Goal: Navigation & Orientation: Find specific page/section

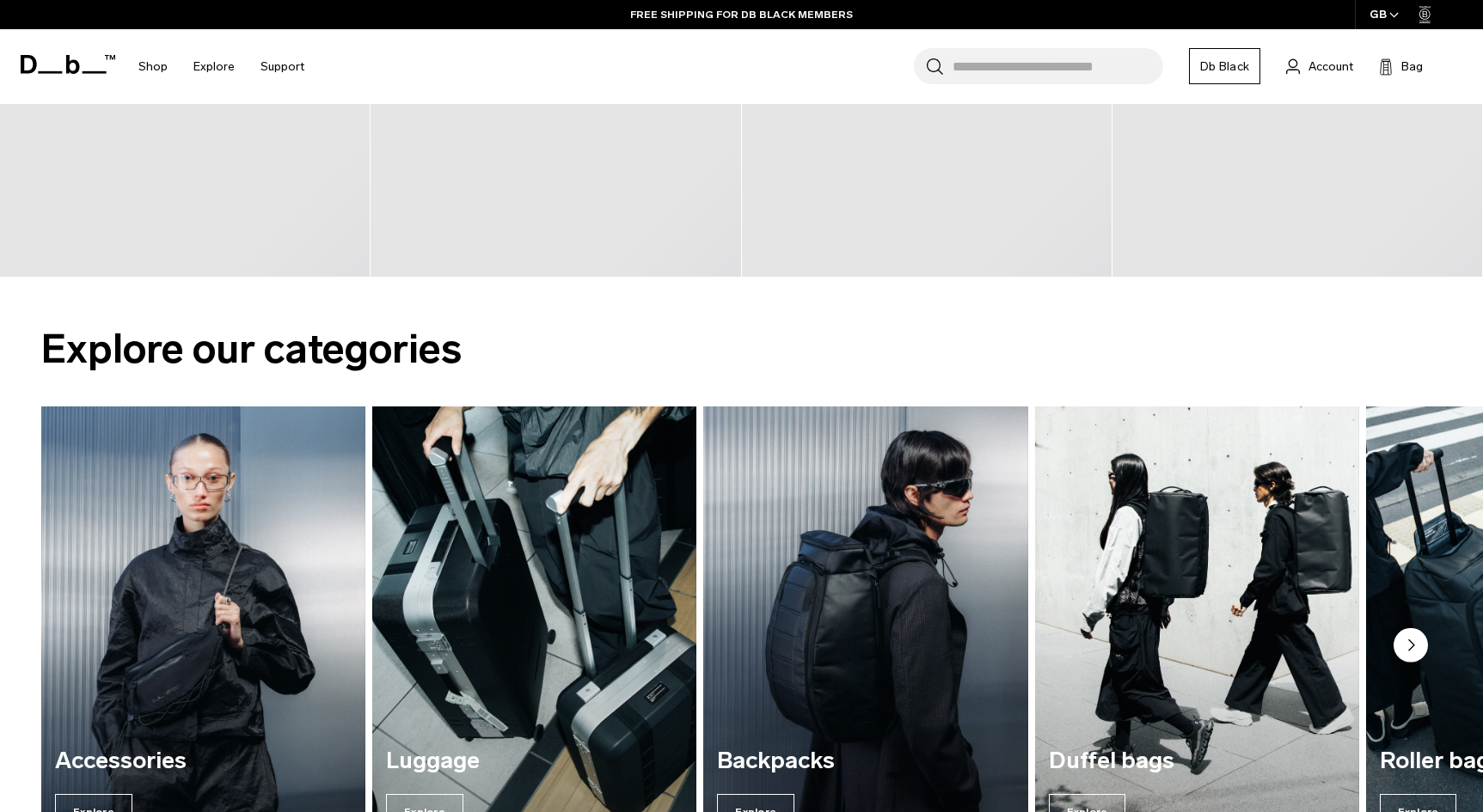
scroll to position [1461, 0]
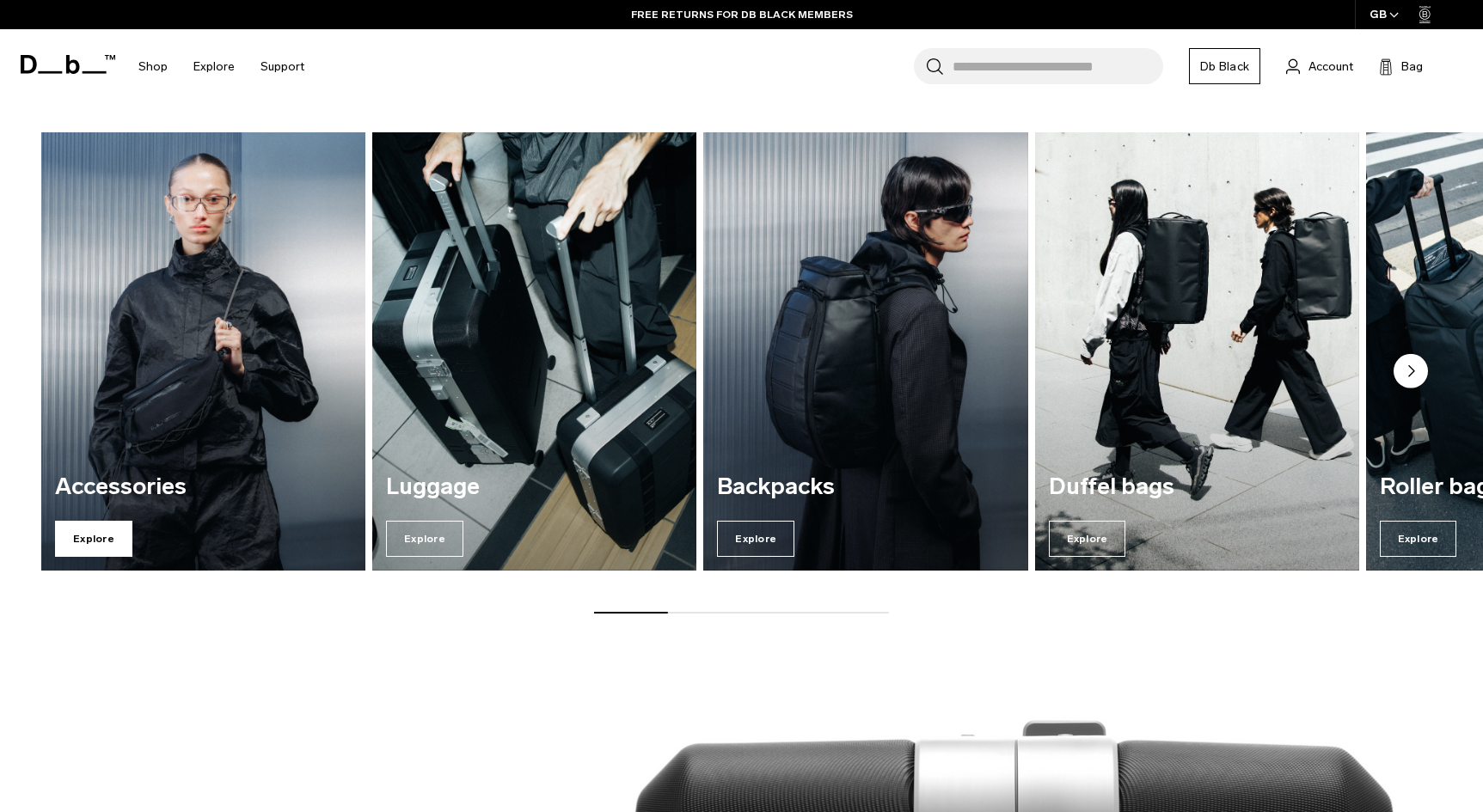
click at [91, 531] on span "Explore" at bounding box center [94, 539] width 78 height 36
